Goal: Navigation & Orientation: Find specific page/section

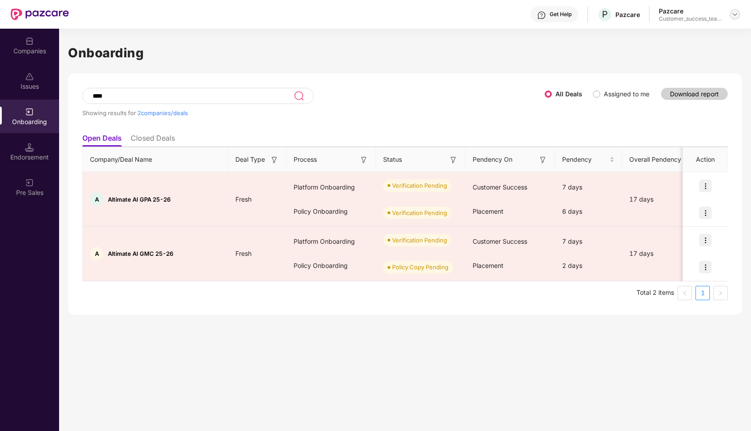
click at [733, 17] on img at bounding box center [734, 14] width 7 height 7
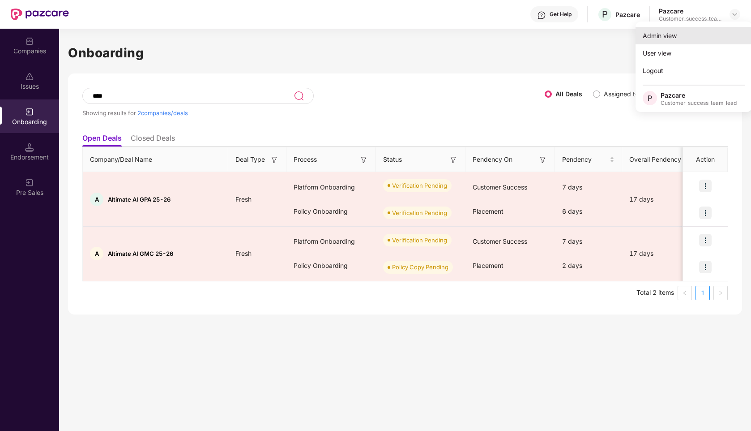
click at [671, 31] on div "Admin view" at bounding box center [693, 35] width 116 height 17
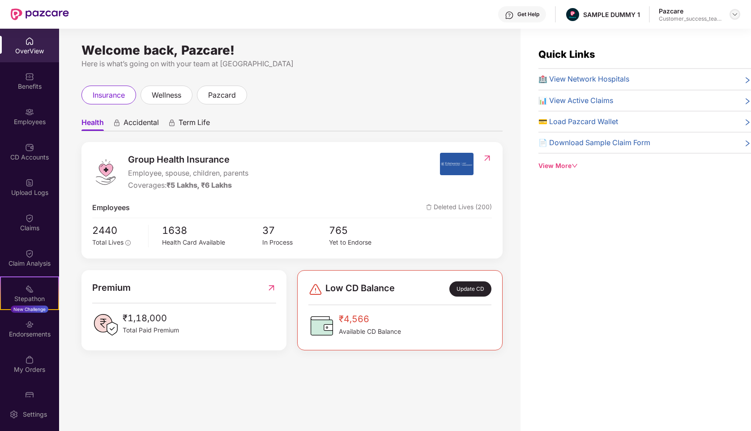
click at [737, 17] on img at bounding box center [734, 14] width 7 height 7
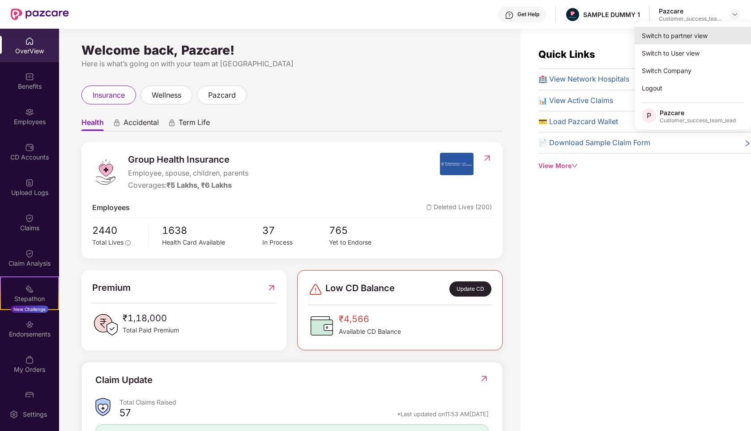
click at [670, 33] on div "Switch to partner view" at bounding box center [693, 35] width 116 height 17
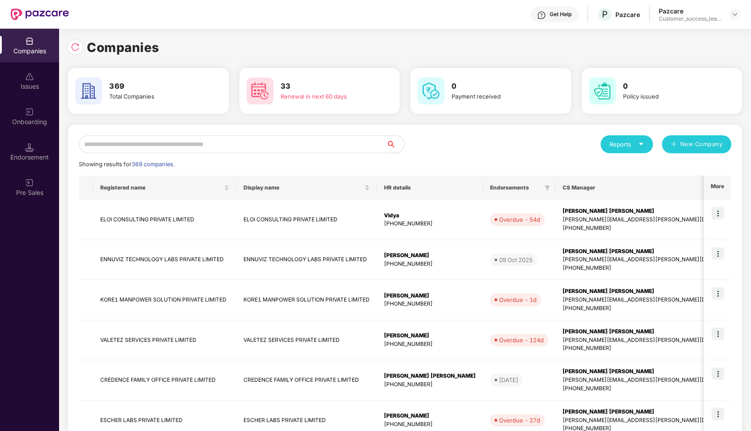
click at [211, 140] on input "text" at bounding box center [232, 144] width 307 height 18
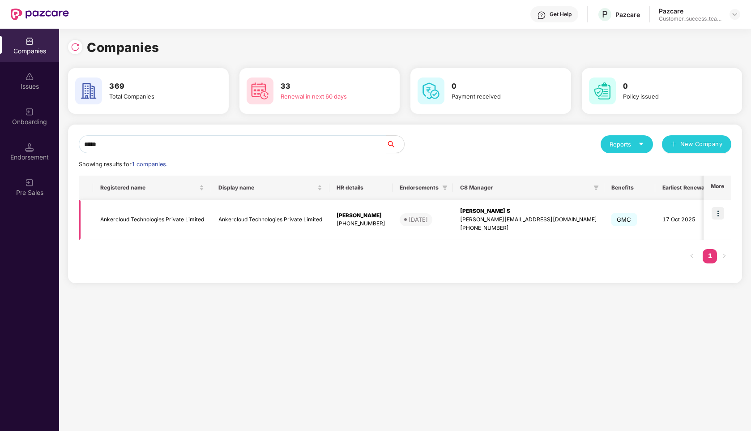
type input "*****"
click at [719, 216] on img at bounding box center [718, 213] width 13 height 13
click at [719, 216] on body "Get Help P Pazcare Pazcare Customer_success_team_lead Companies Issues Onboardi…" at bounding box center [375, 215] width 751 height 431
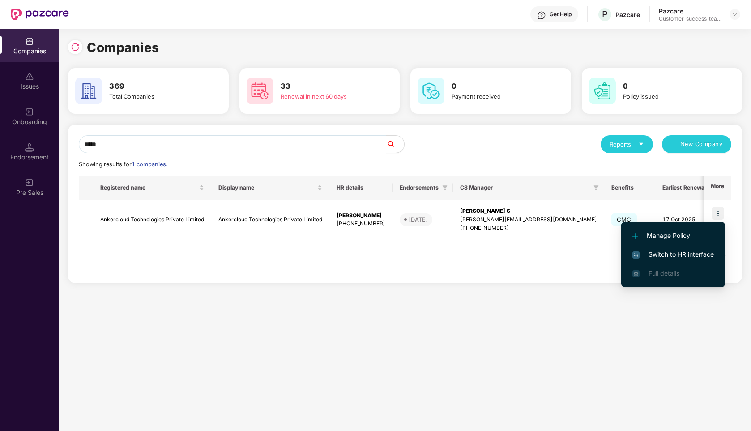
click at [670, 253] on span "Switch to HR interface" at bounding box center [672, 254] width 81 height 10
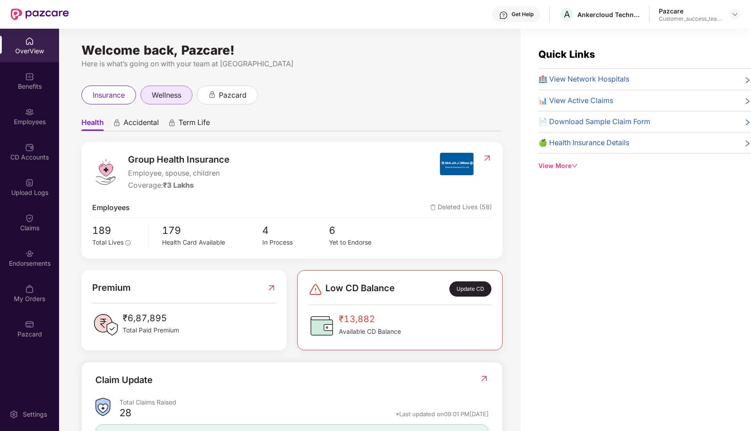
click at [155, 93] on span "wellness" at bounding box center [167, 95] width 30 height 11
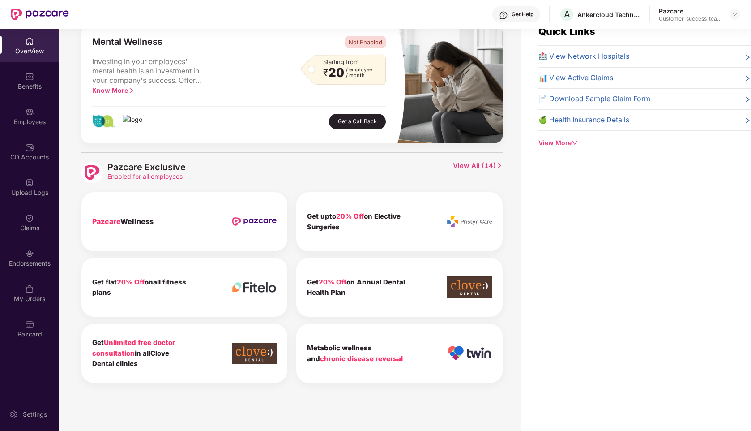
scroll to position [29, 0]
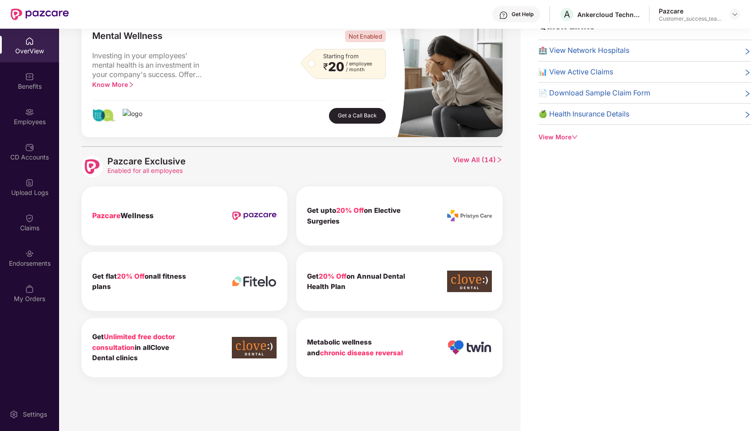
click at [470, 161] on span "View All ( 14 )" at bounding box center [478, 166] width 50 height 21
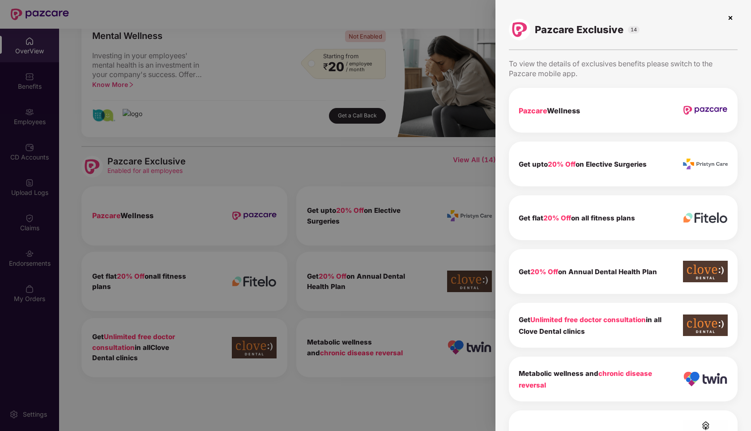
click at [549, 108] on b "Pazcare Wellness" at bounding box center [549, 110] width 61 height 9
click at [726, 16] on img at bounding box center [730, 18] width 14 height 14
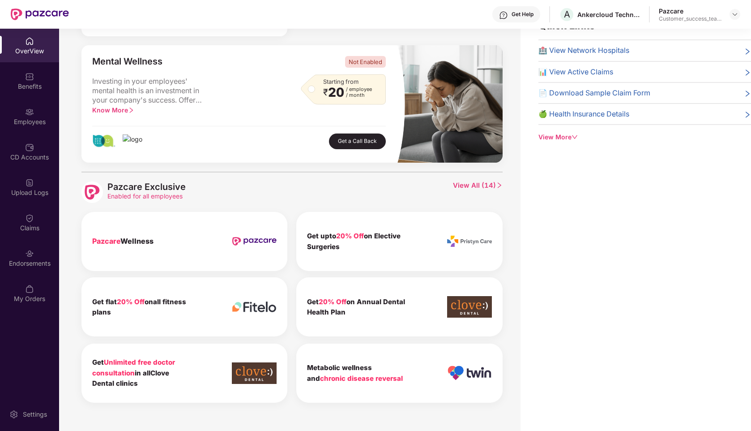
scroll to position [225, 0]
